Goal: Task Accomplishment & Management: Use online tool/utility

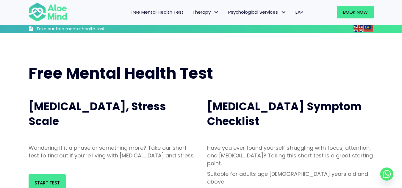
scroll to position [149, 0]
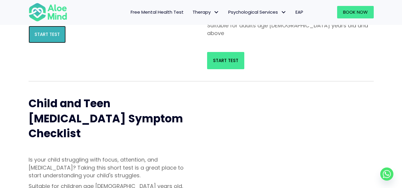
click at [59, 37] on span "Start Test" at bounding box center [46, 34] width 25 height 6
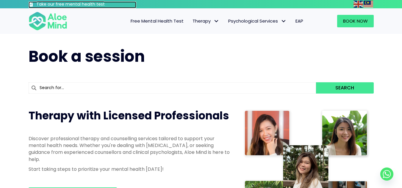
click at [54, 3] on h3 "Take our free mental health test" at bounding box center [86, 4] width 100 height 6
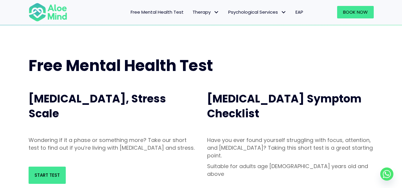
scroll to position [36, 0]
